Goal: Information Seeking & Learning: Learn about a topic

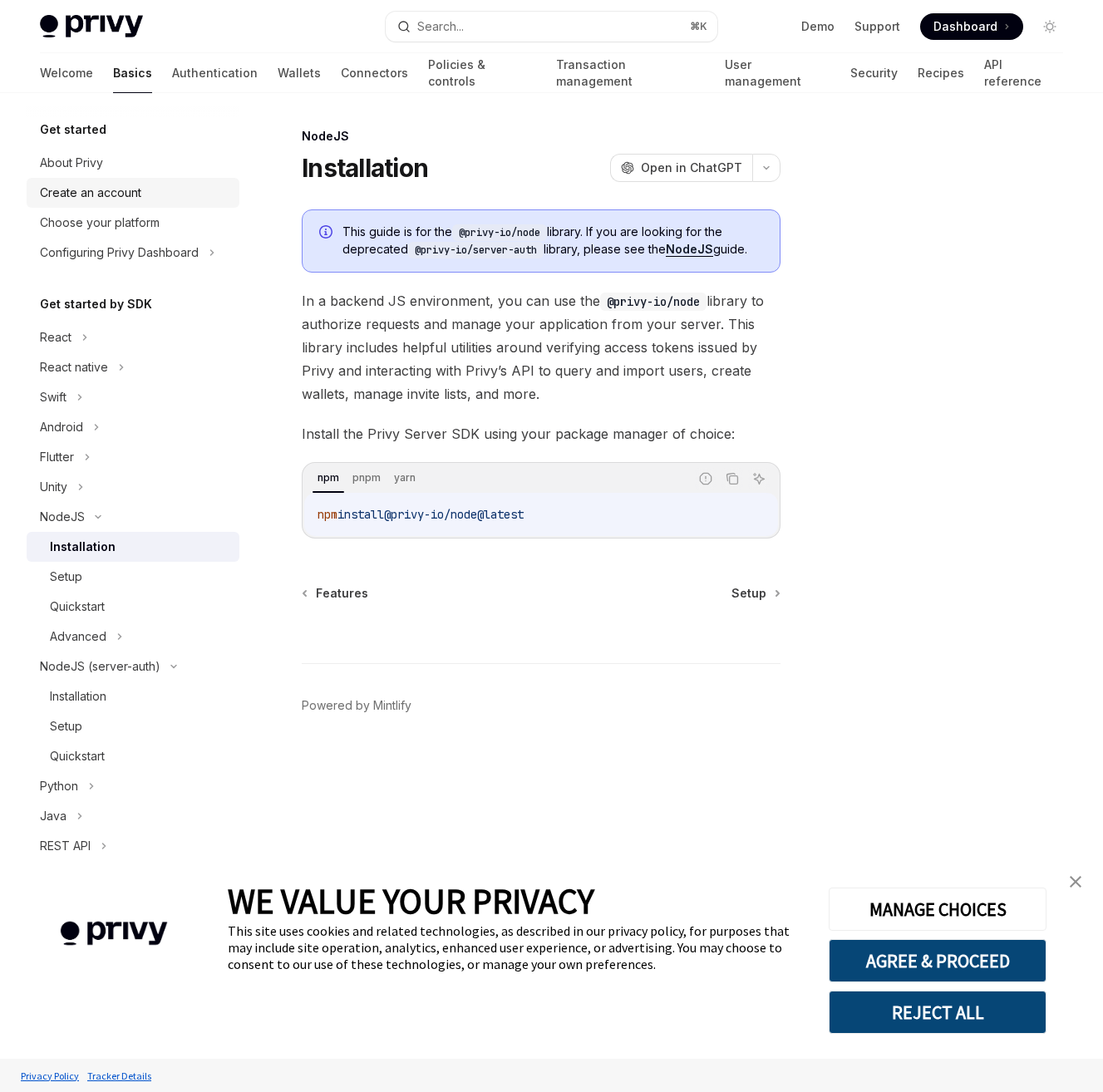
type textarea "*"
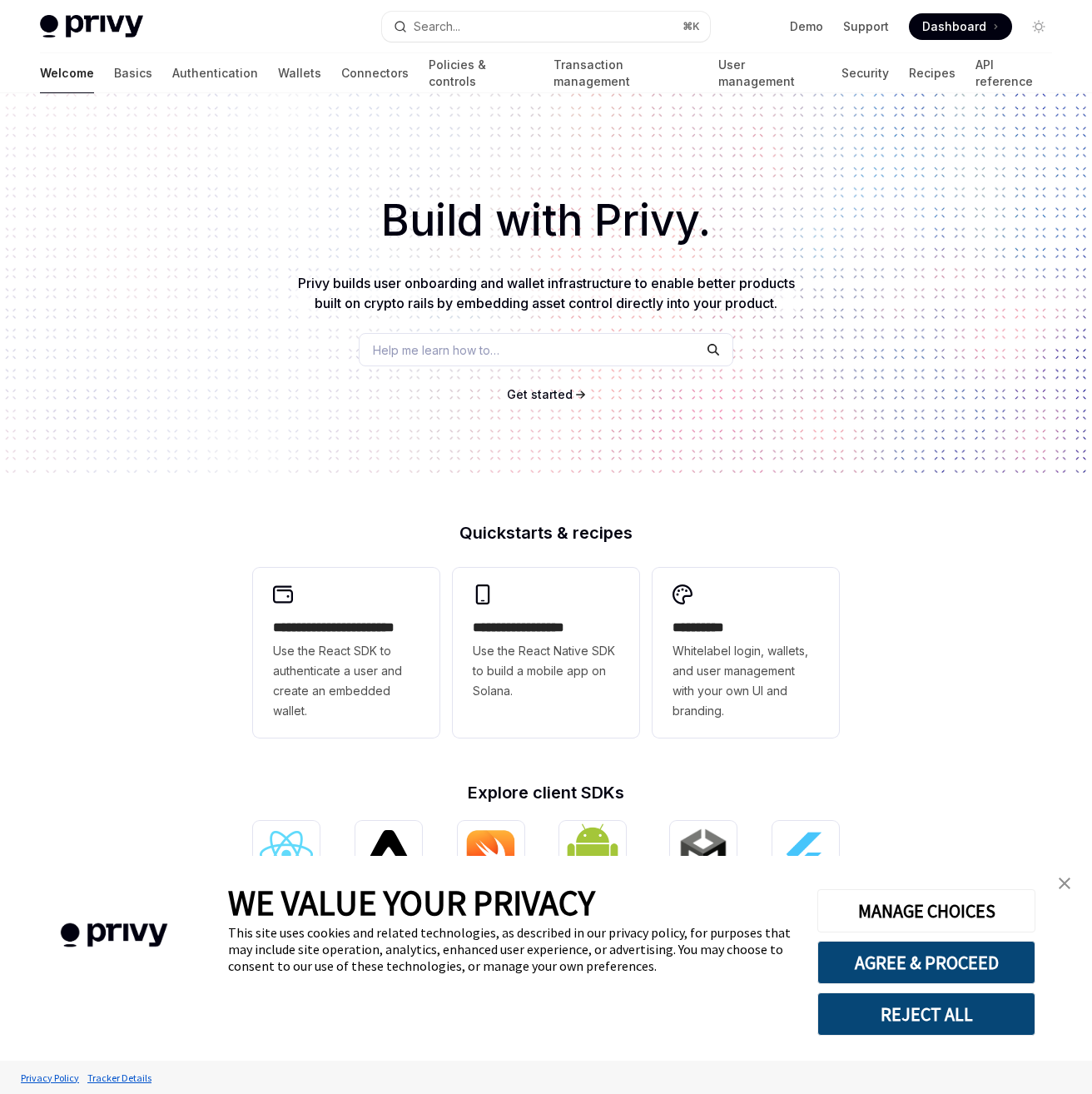
click at [493, 360] on div "Help me learn how to…" at bounding box center [546, 349] width 374 height 34
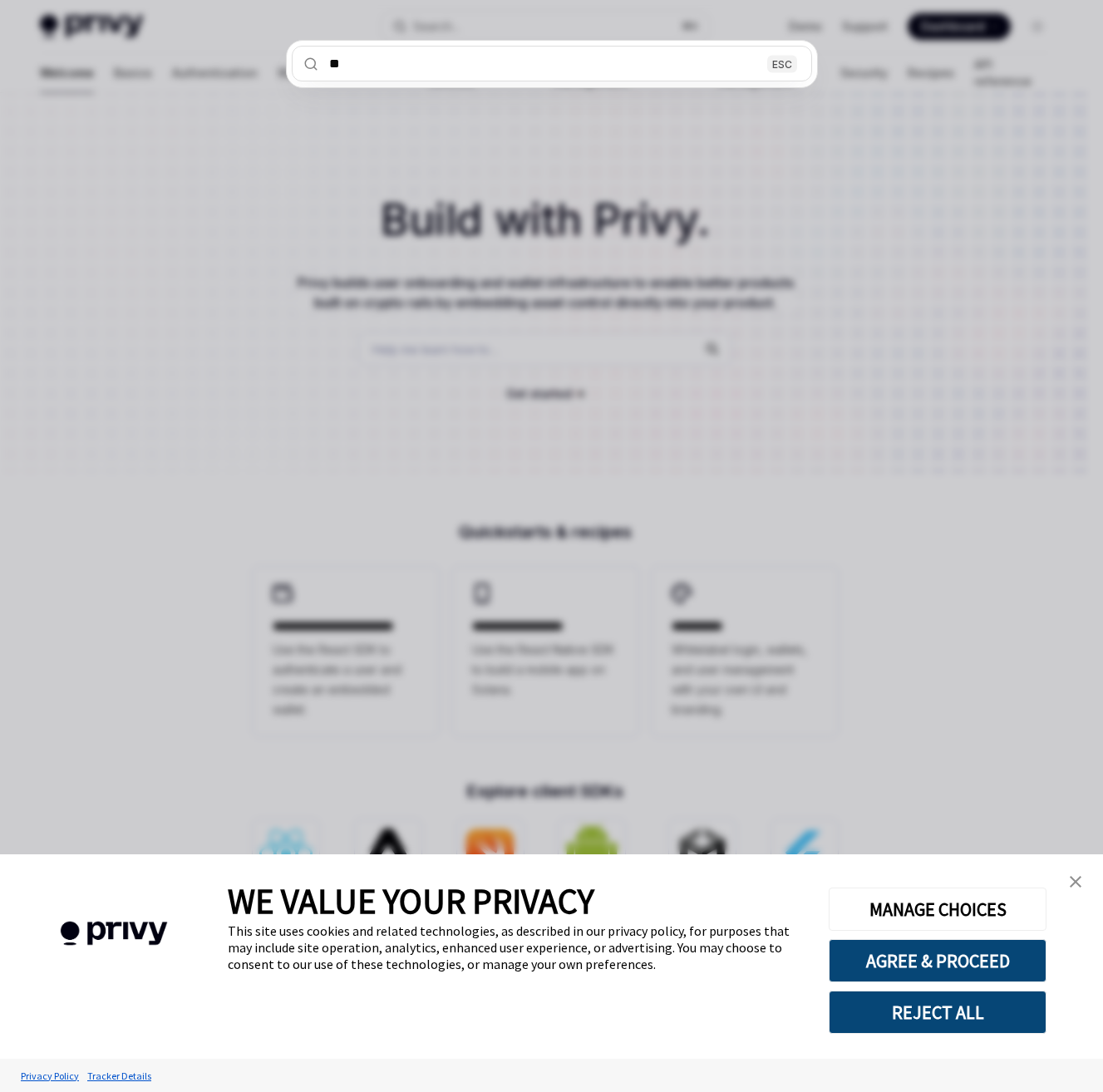
type input "*"
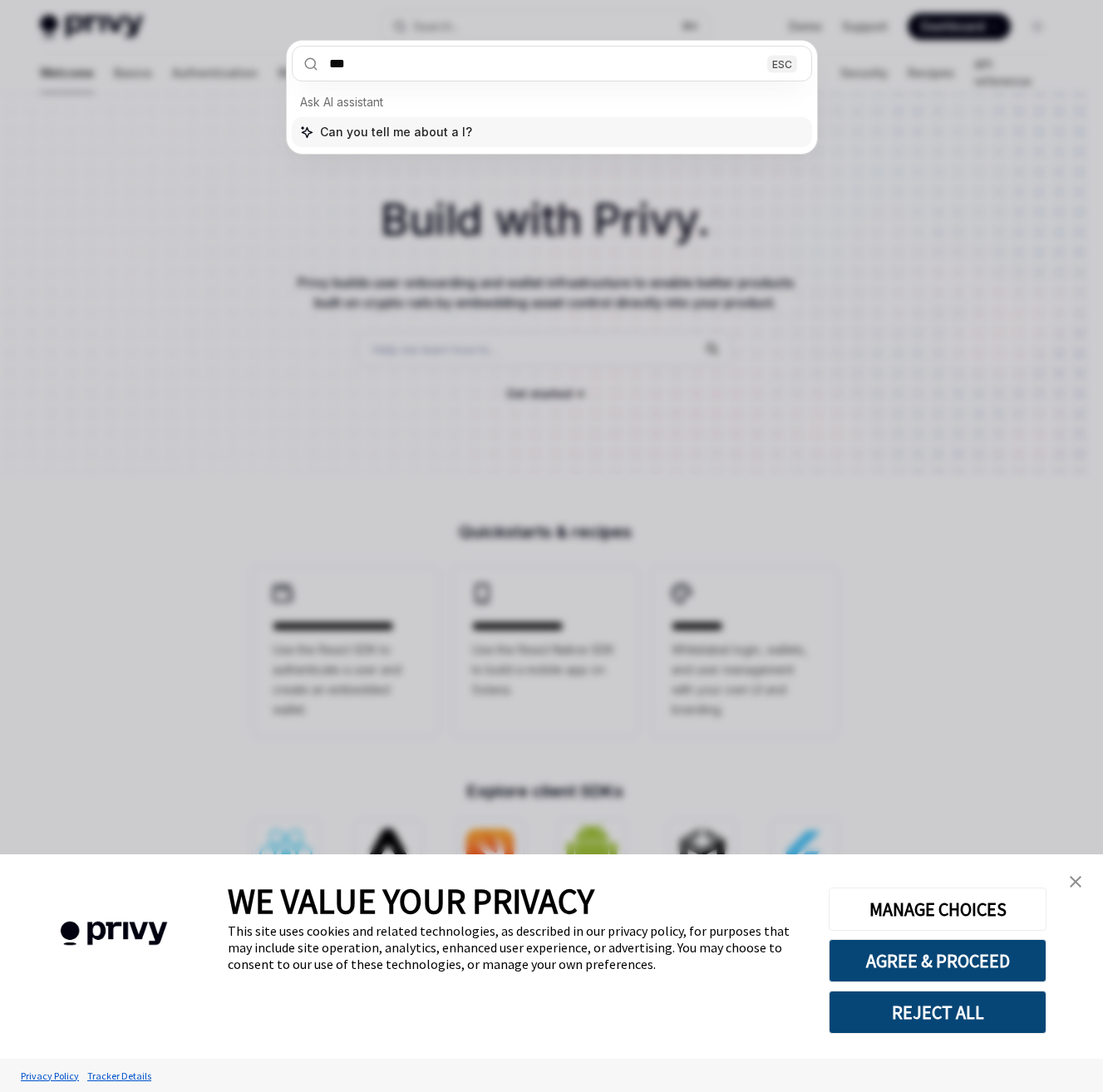
type input "*"
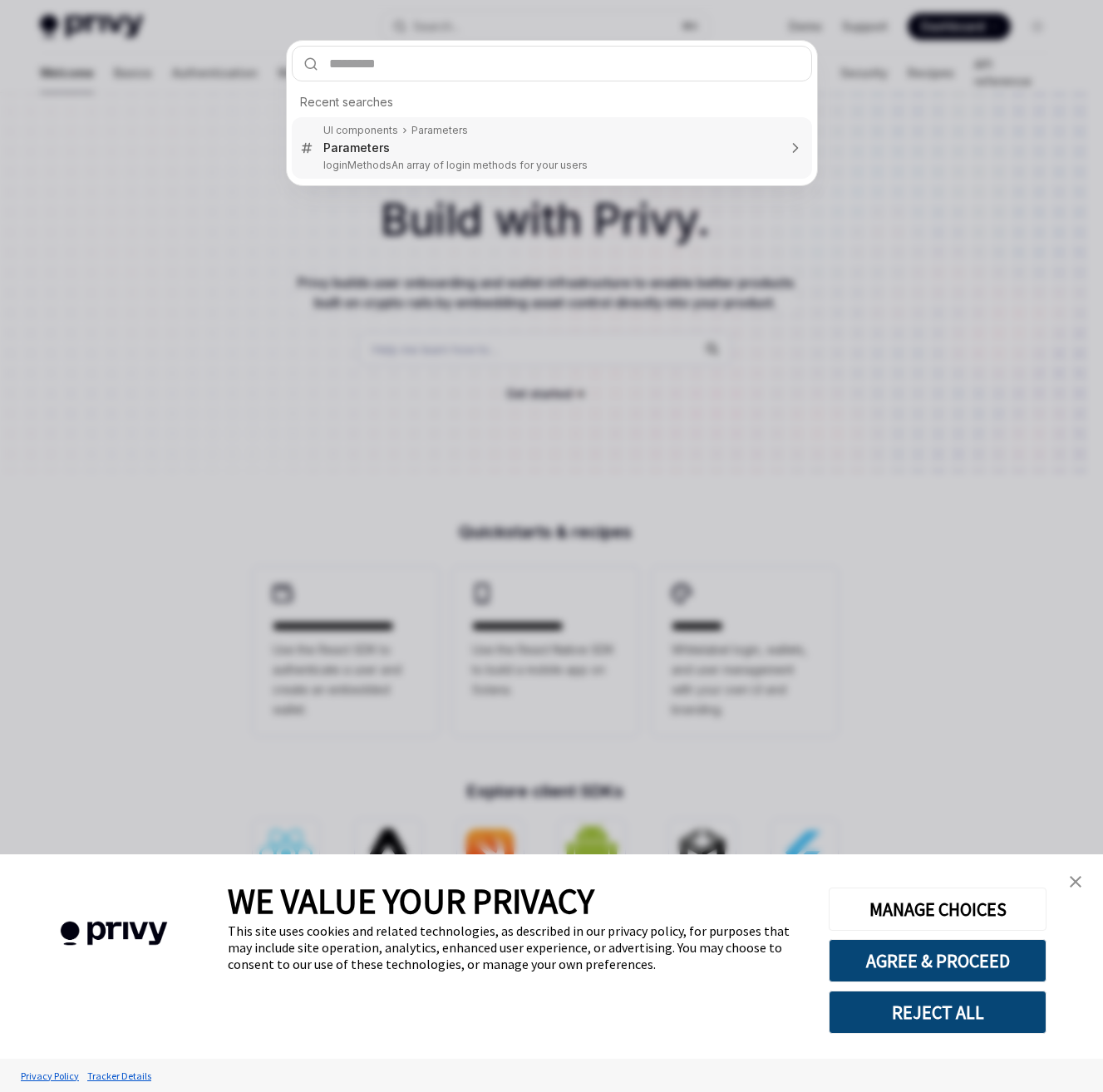
type input "*"
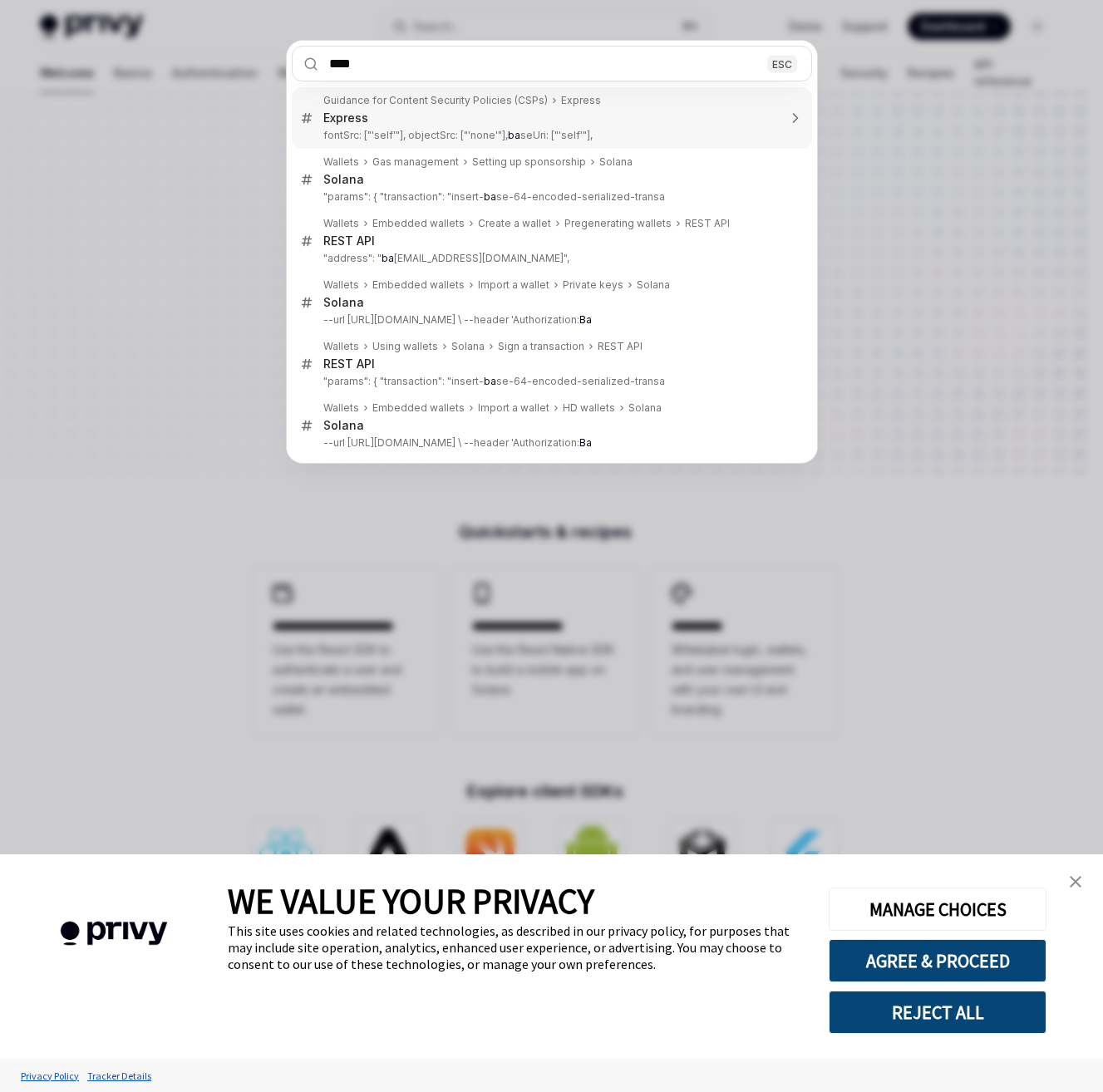
type input "***"
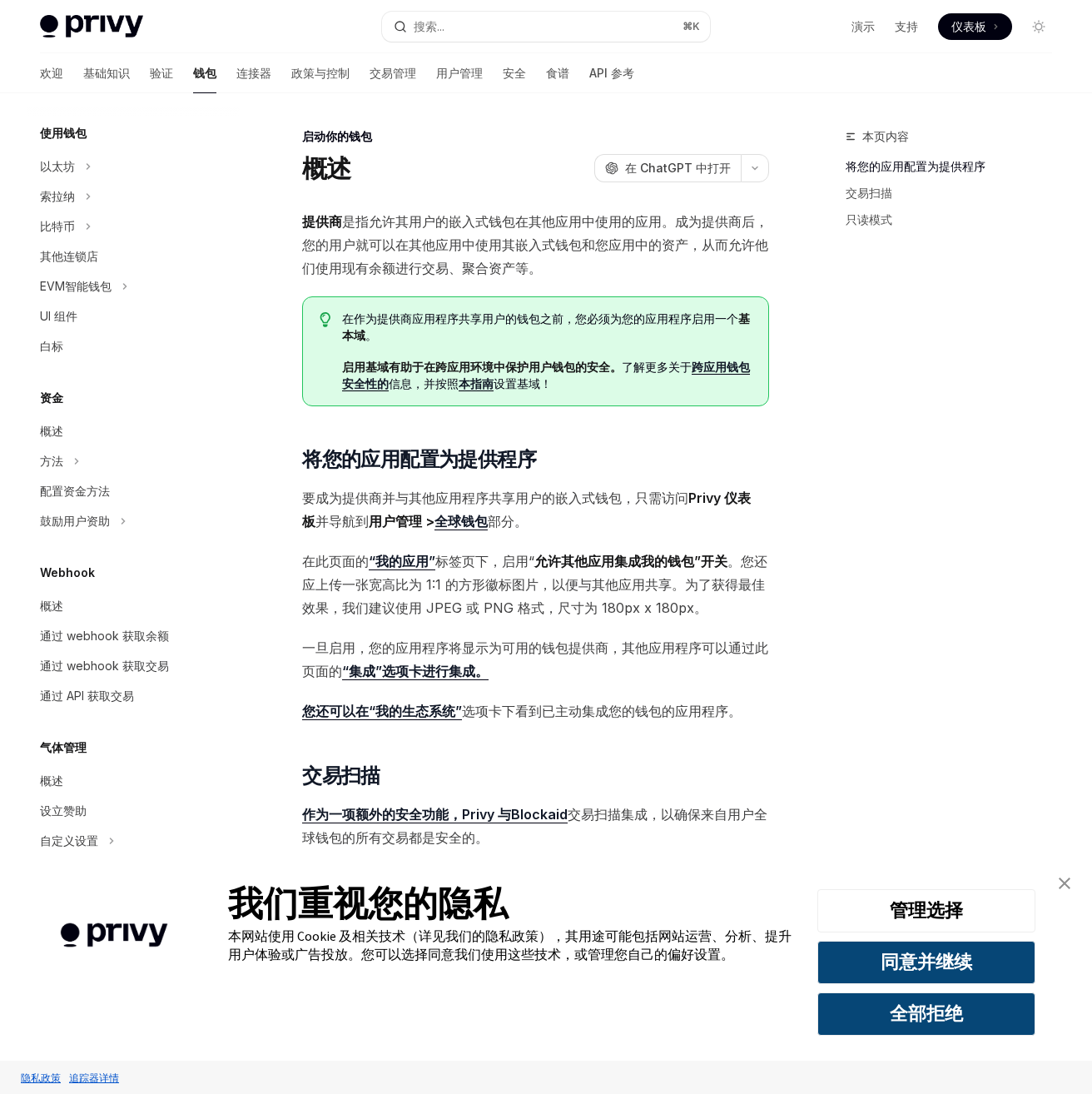
scroll to position [356, 0]
click at [887, 29] on ul "演示 支持 仪表板 仪表板" at bounding box center [932, 26] width 160 height 27
click at [900, 29] on font "支持" at bounding box center [907, 26] width 23 height 14
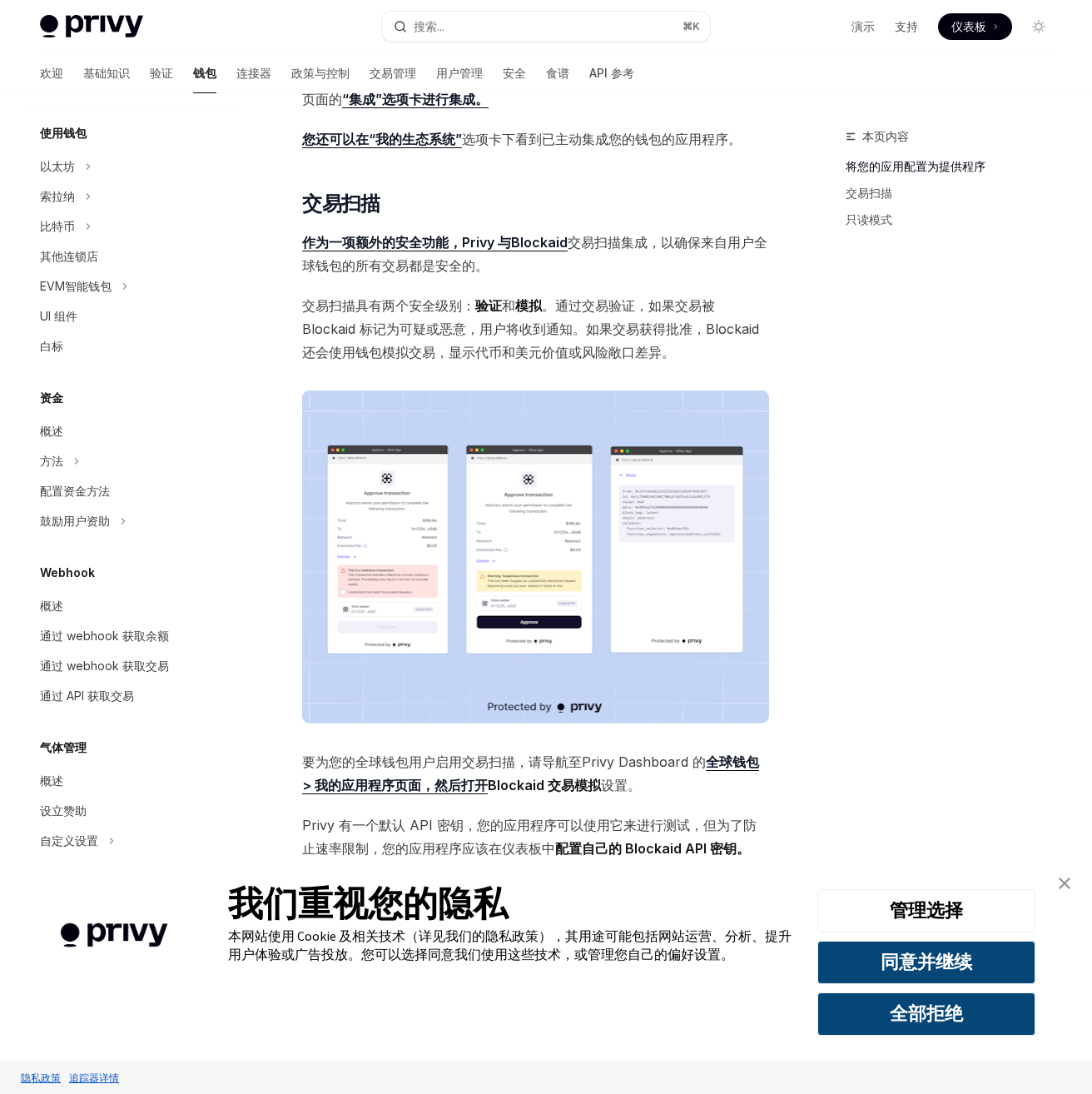
scroll to position [573, 0]
click at [146, 636] on font "通过 webhook 获取余额" at bounding box center [104, 636] width 129 height 14
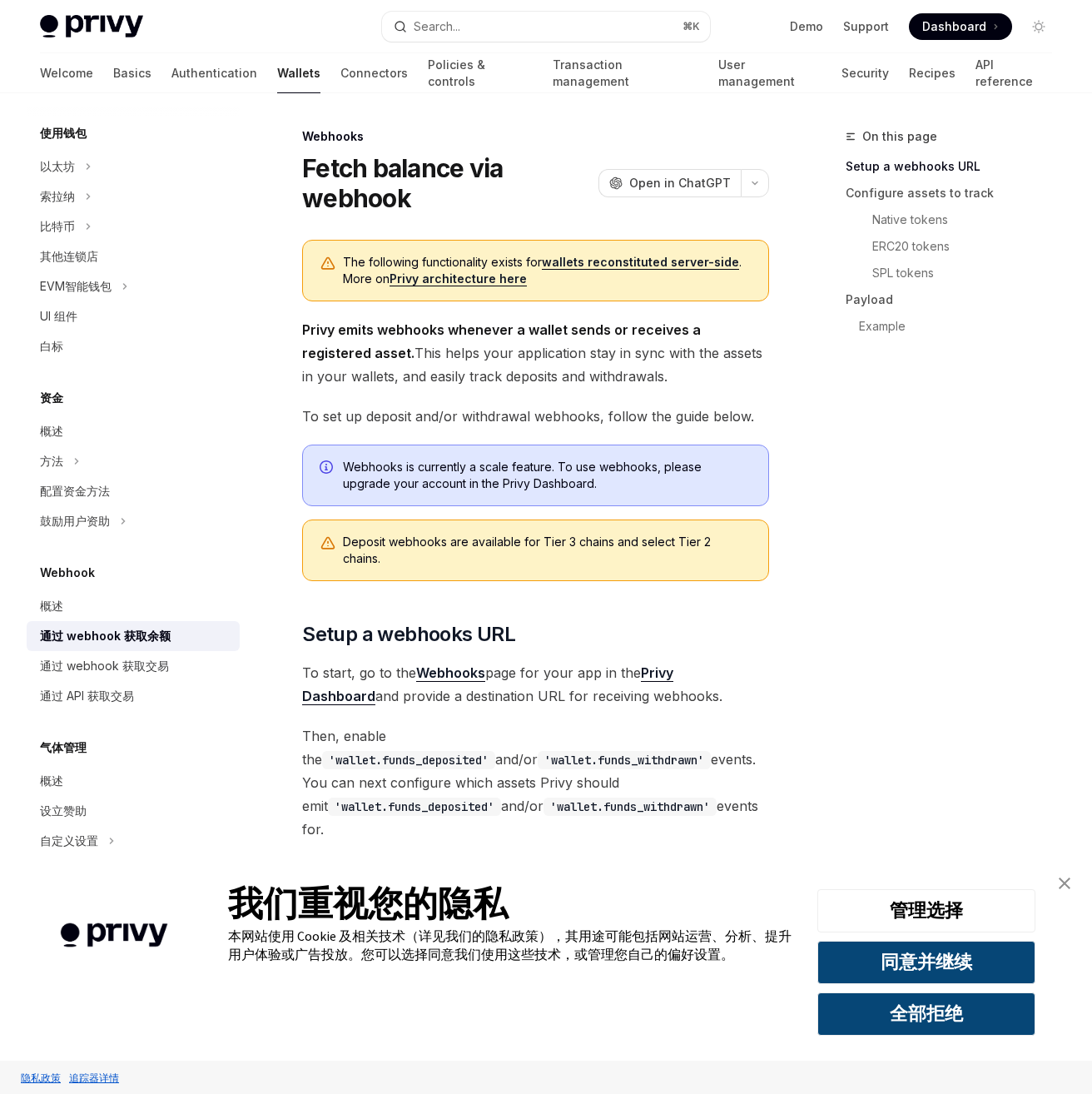
type textarea "*"
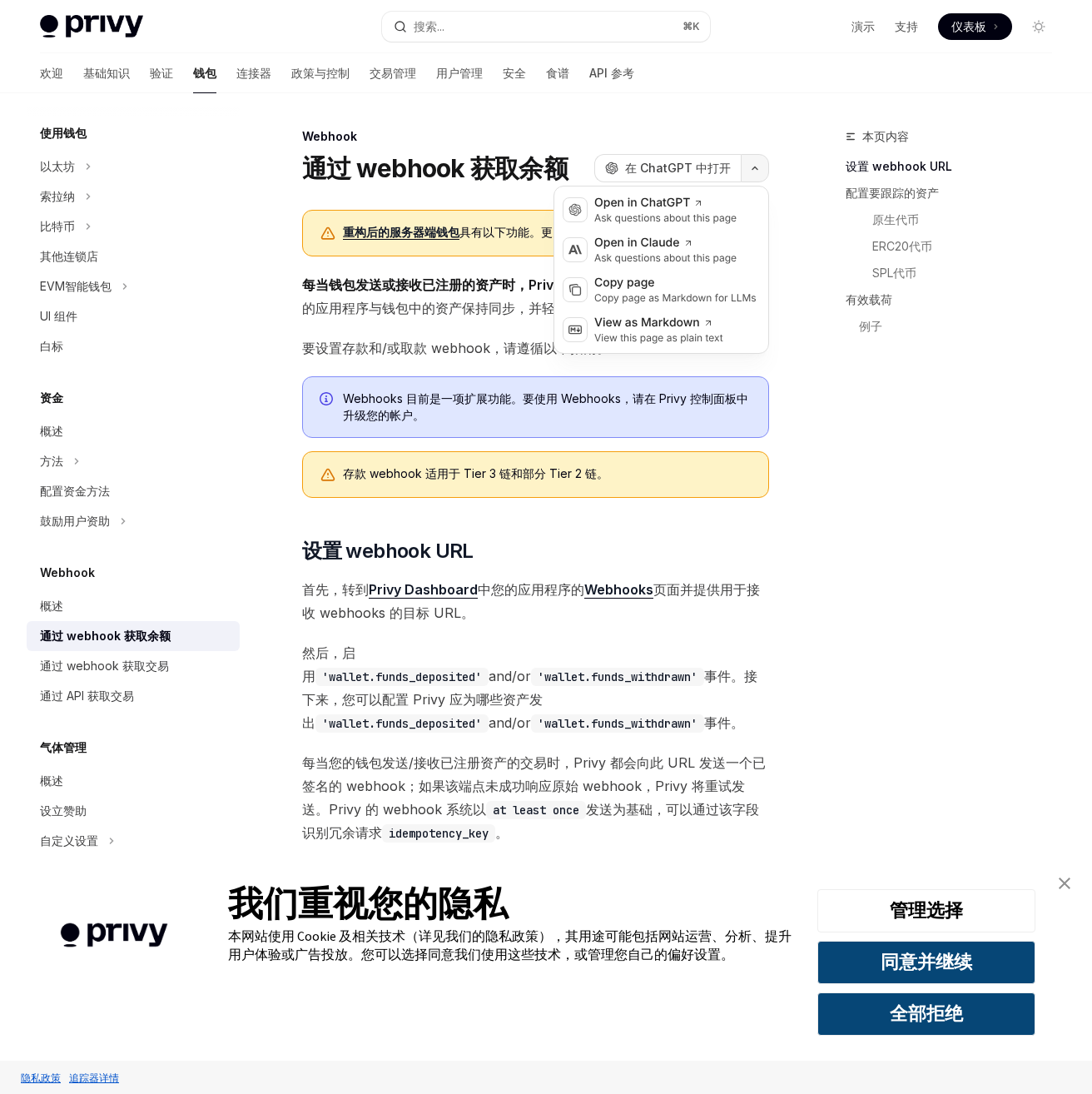
click at [751, 168] on icon "button" at bounding box center [755, 168] width 20 height 7
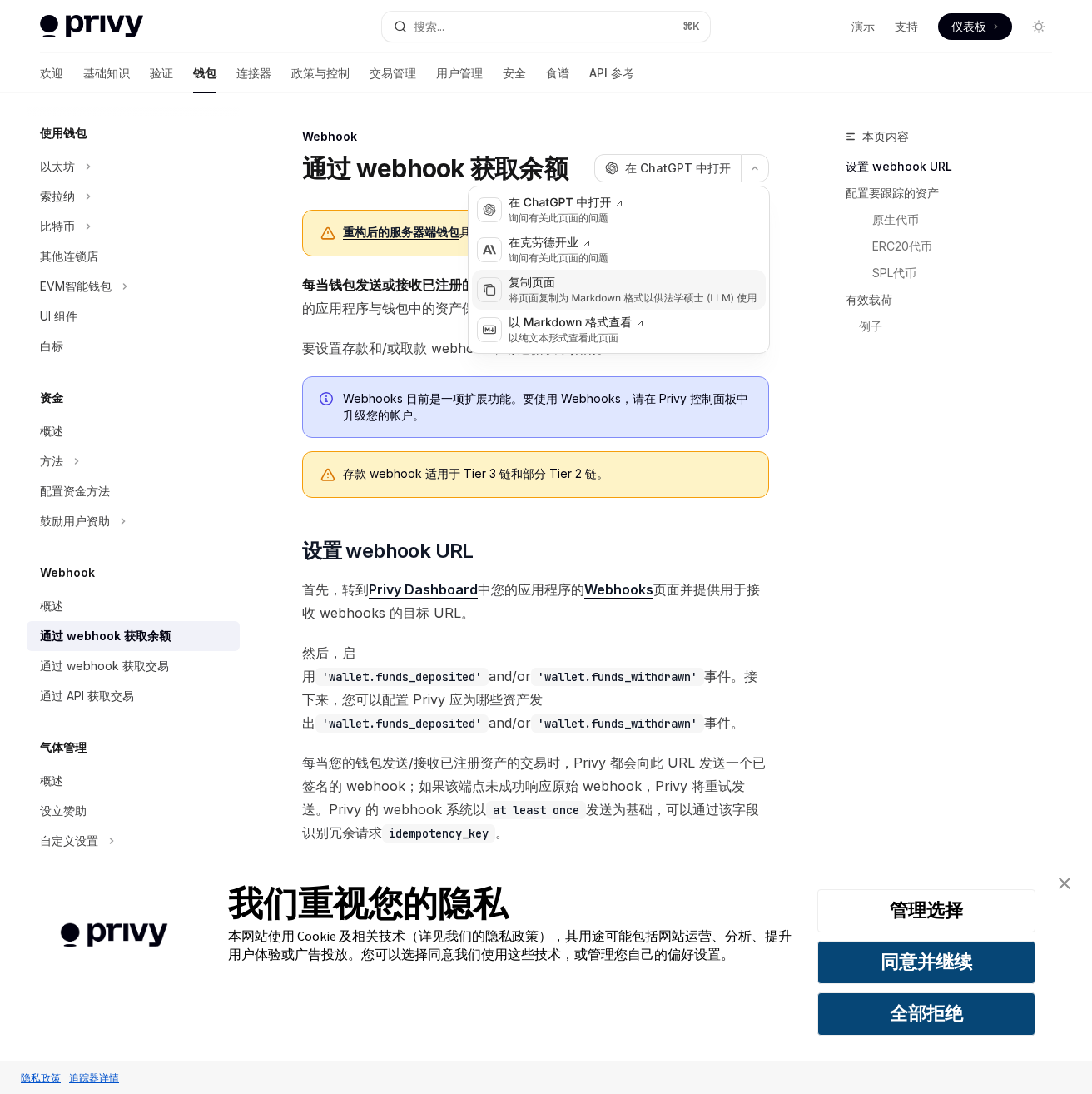
click at [651, 290] on div "复制页面" at bounding box center [633, 283] width 249 height 16
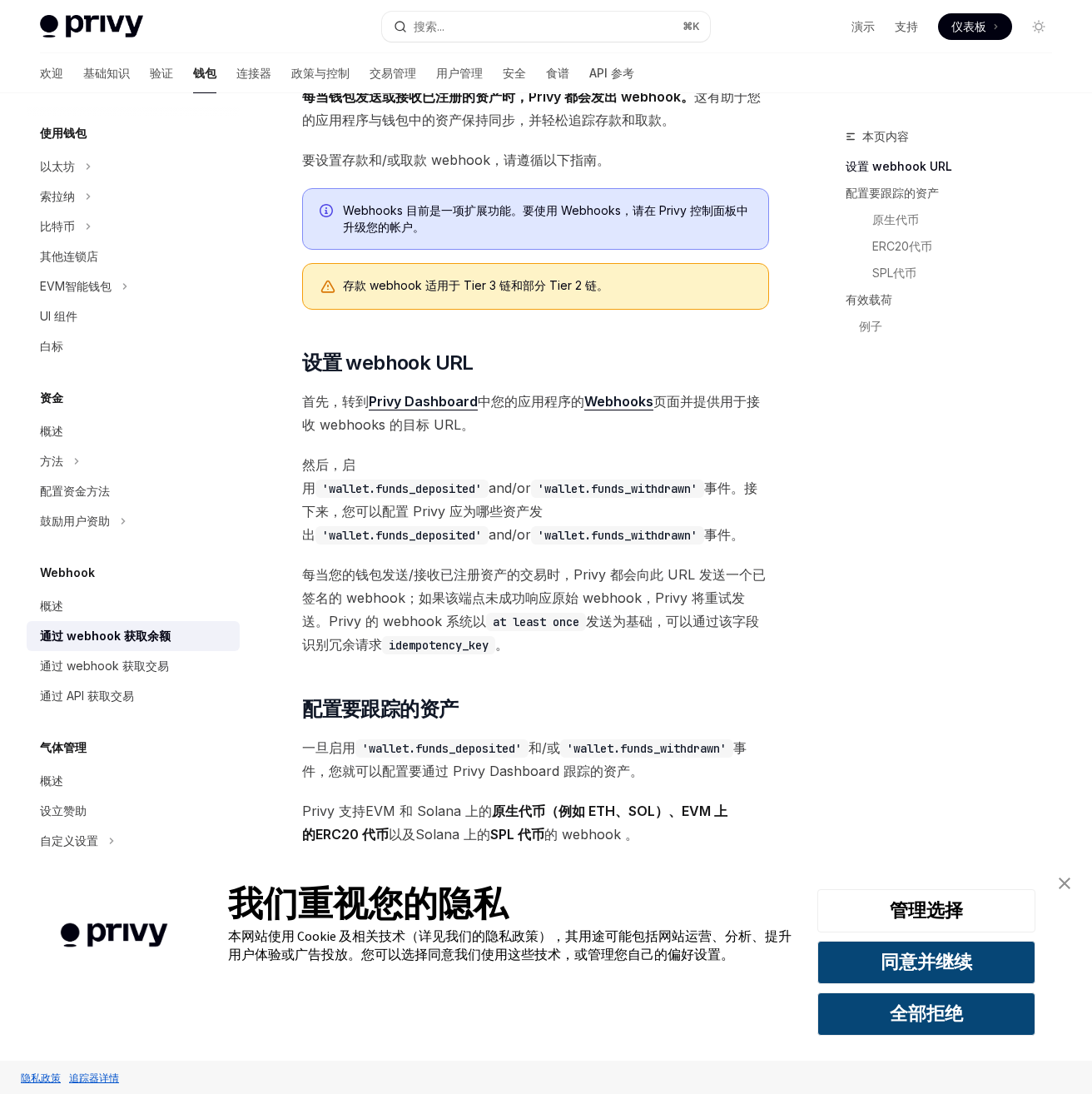
scroll to position [196, 0]
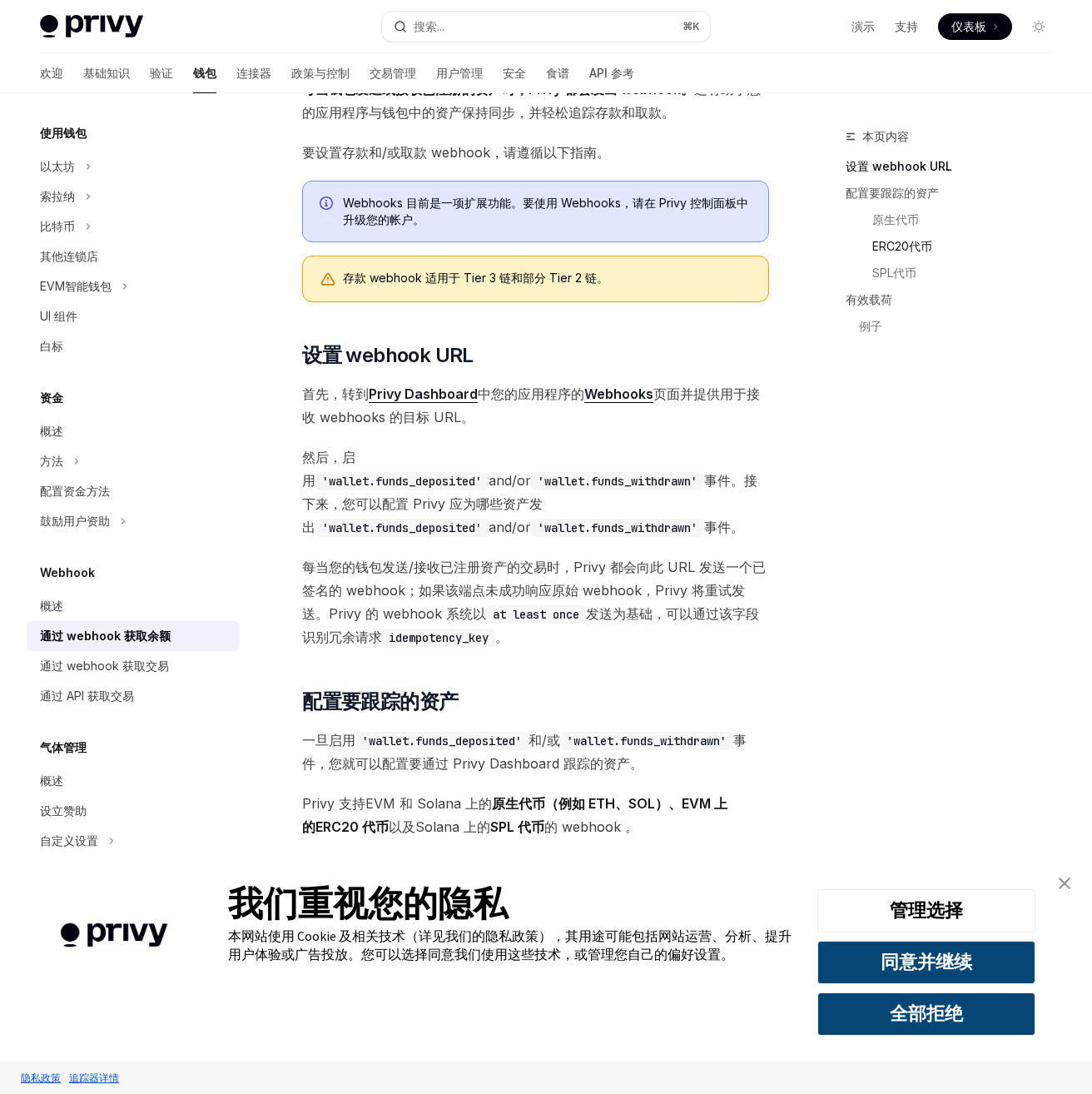
click at [919, 245] on font "ERC20代币" at bounding box center [902, 246] width 60 height 14
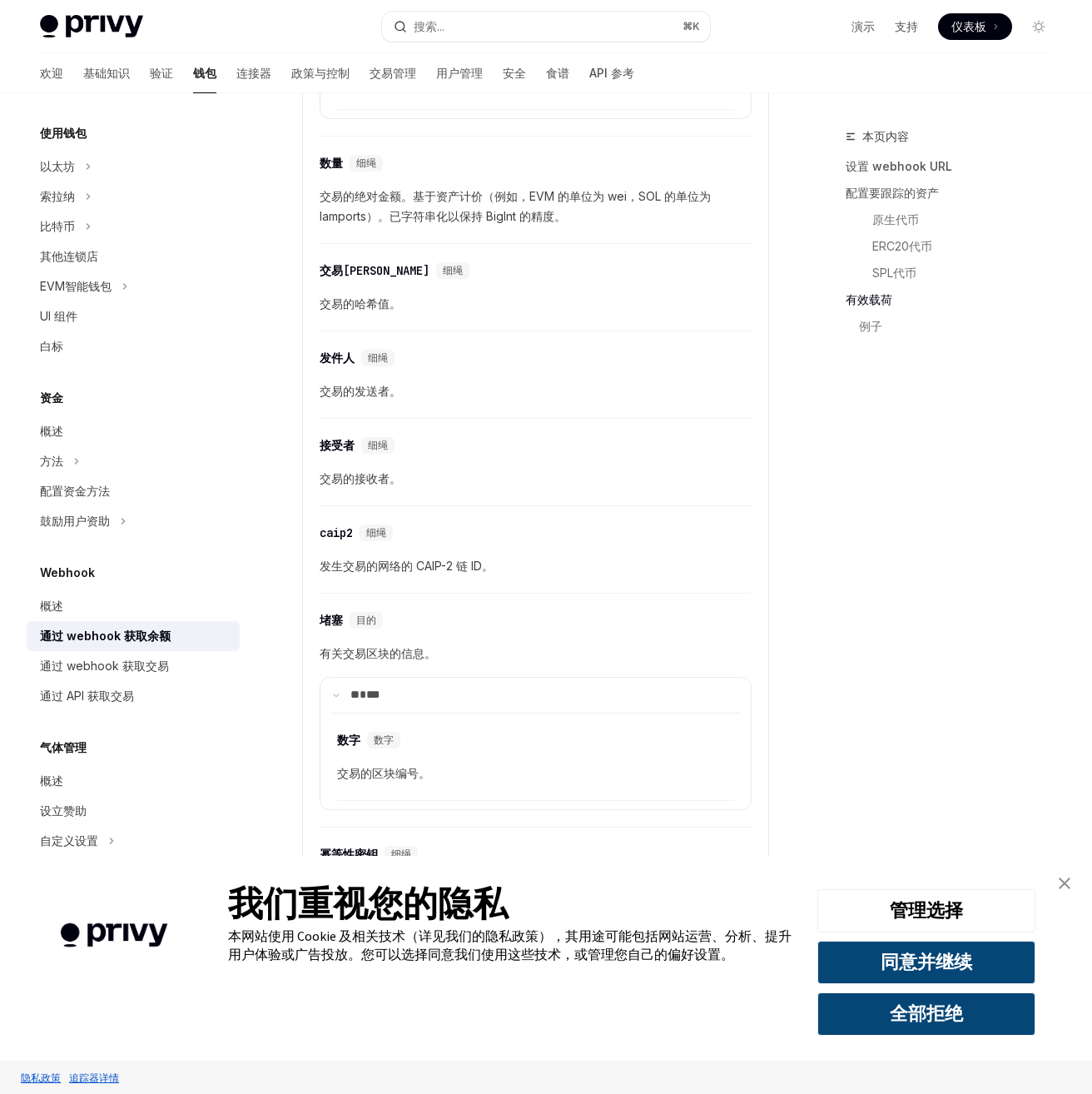
scroll to position [2283, 0]
